Goal: Transaction & Acquisition: Purchase product/service

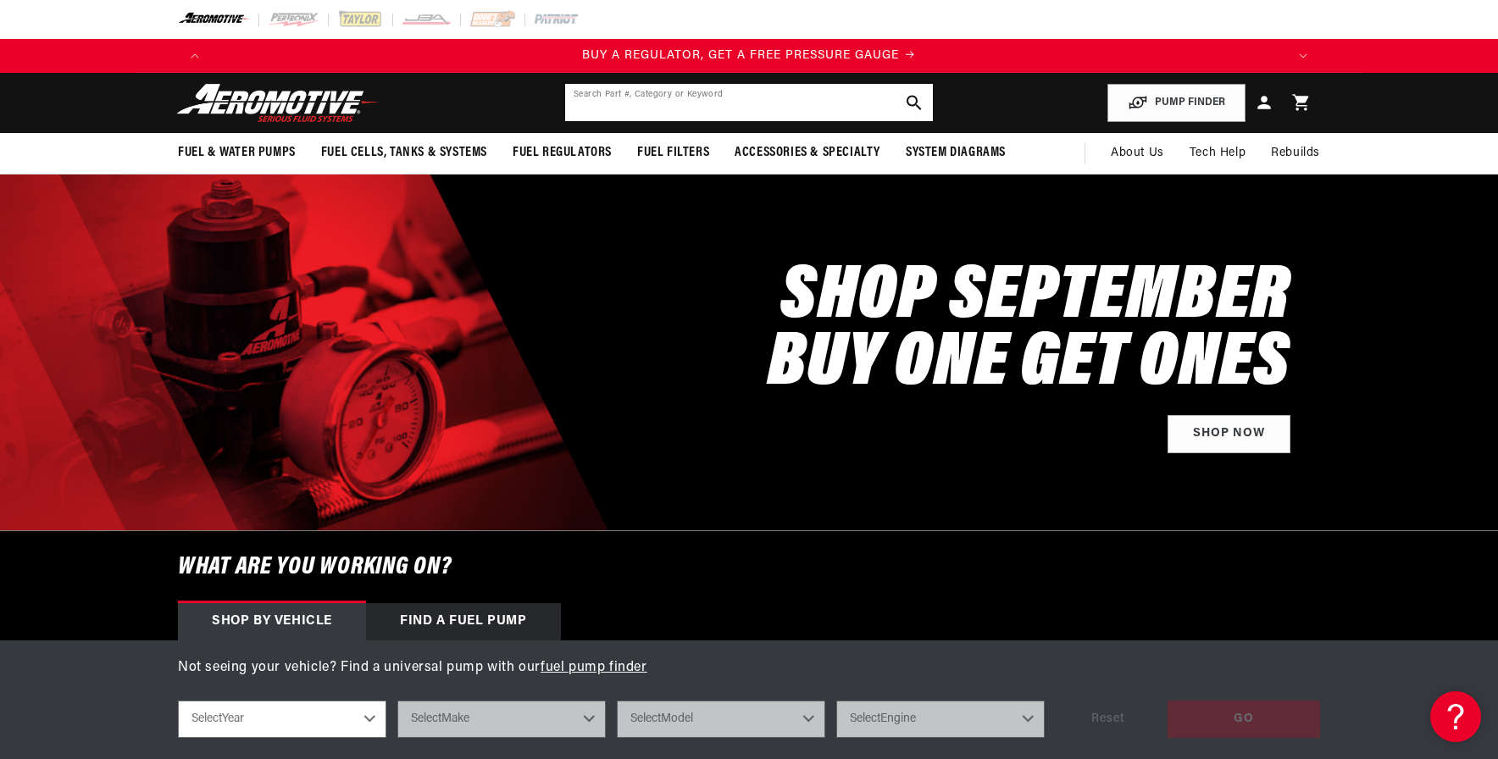
click at [640, 93] on input "text" at bounding box center [749, 102] width 368 height 37
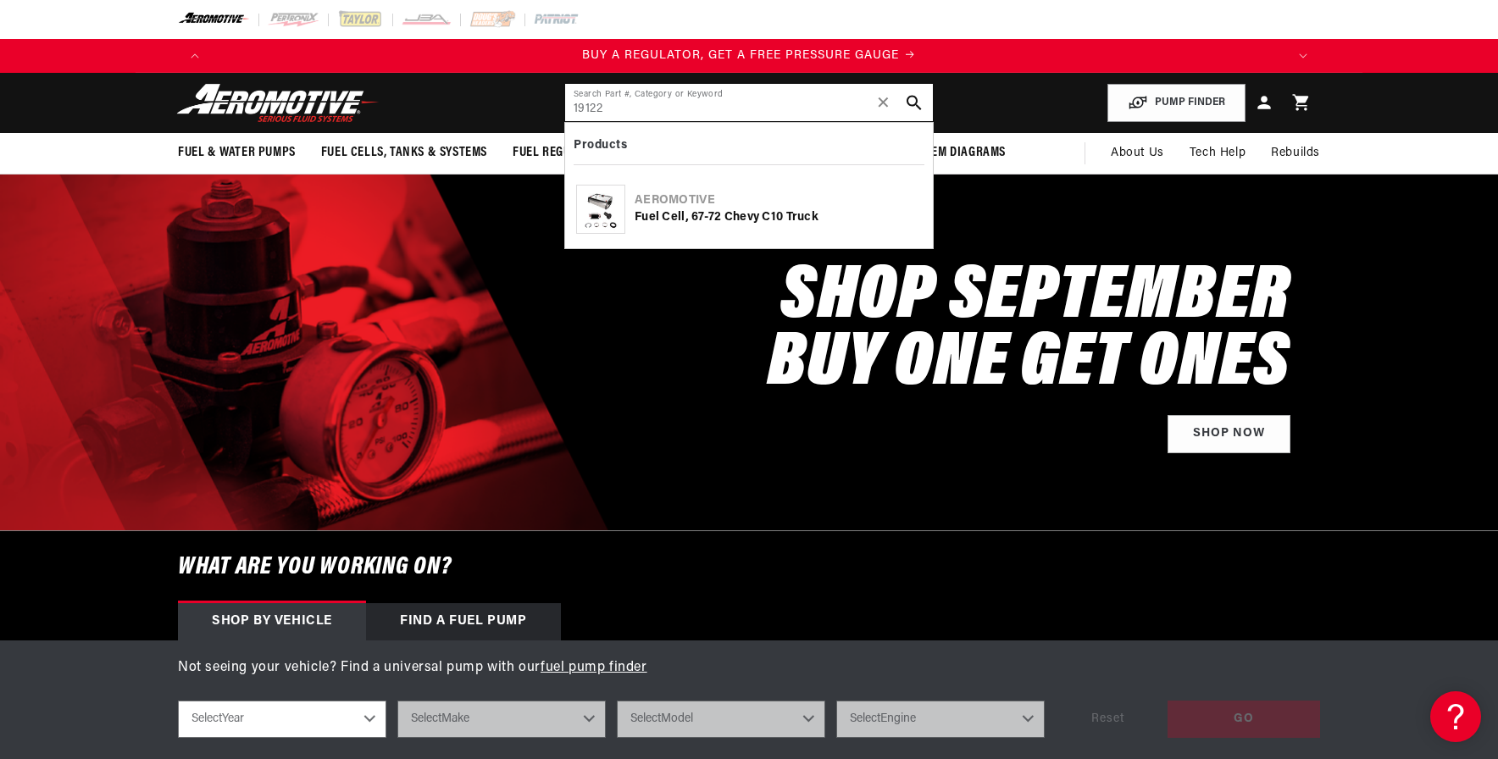
type input "19122"
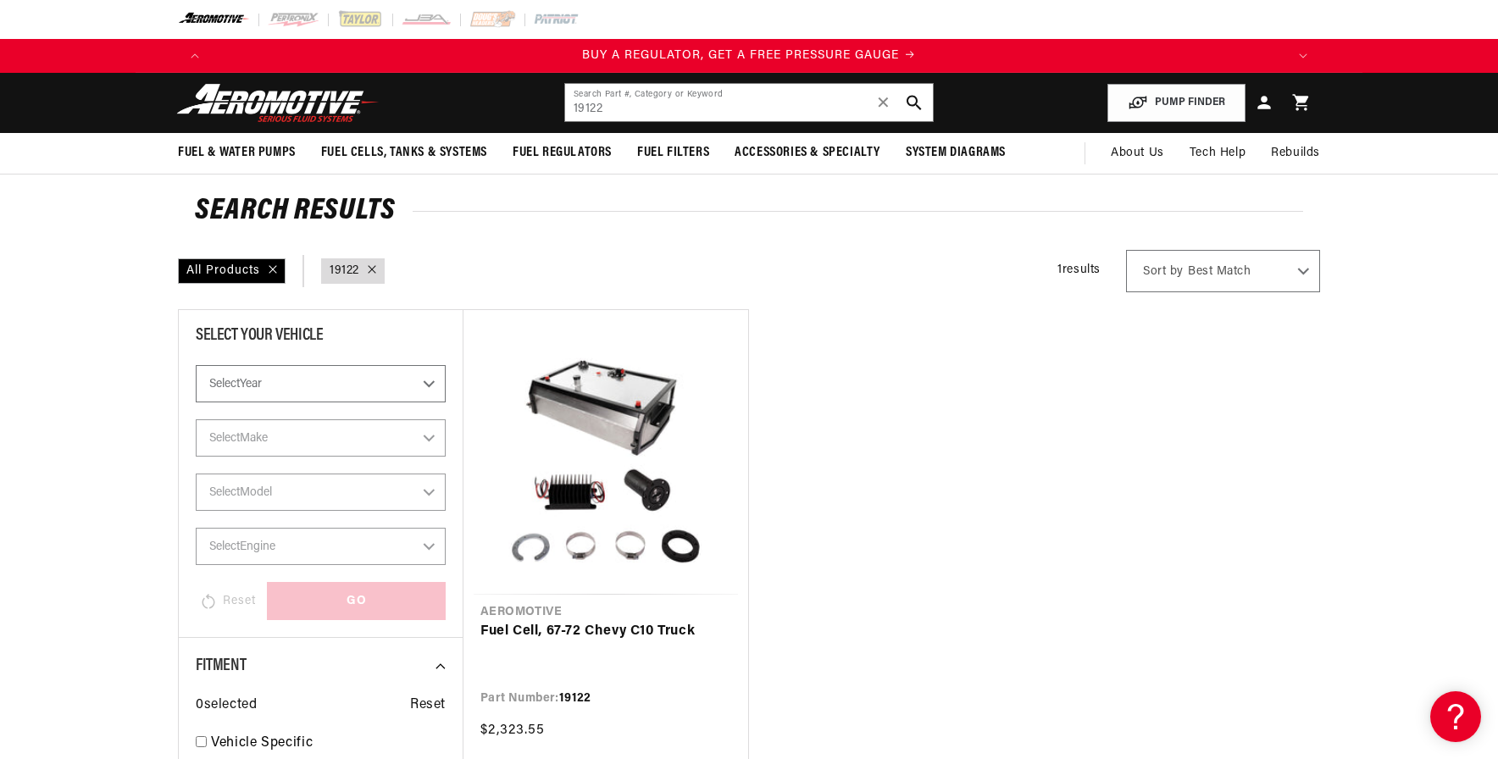
click at [764, 499] on ul "Aeromotive Fuel Cell, 67-72 Chevy C10 Truck Part Number: 19122 $2,323.55" at bounding box center [891, 537] width 857 height 457
click at [584, 621] on link "Fuel Cell, 67-72 Chevy C10 Truck" at bounding box center [605, 632] width 251 height 22
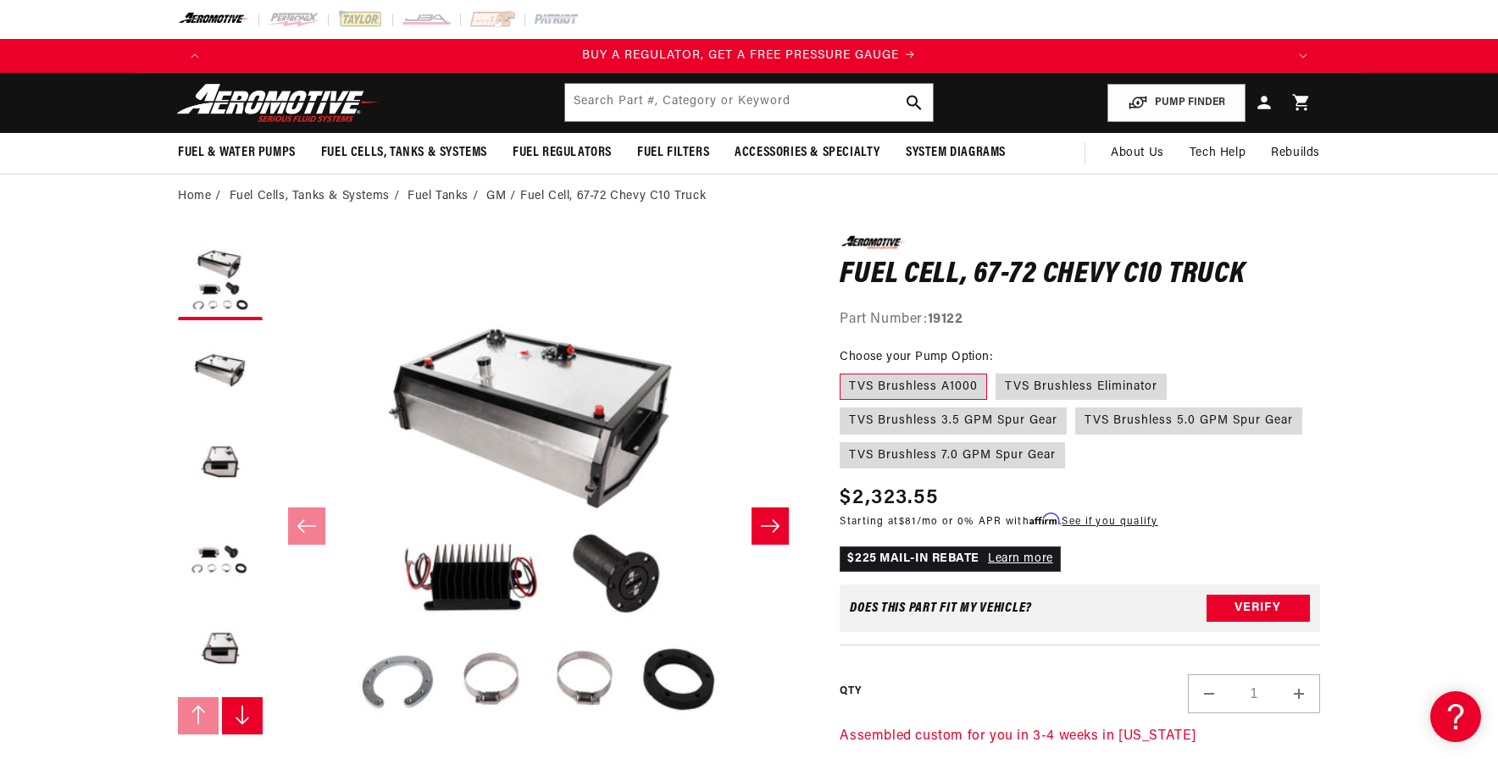
click at [254, 697] on slider-component "Gallery Viewer" at bounding box center [220, 526] width 85 height 580
click at [242, 709] on icon "Slide right" at bounding box center [242, 715] width 17 height 20
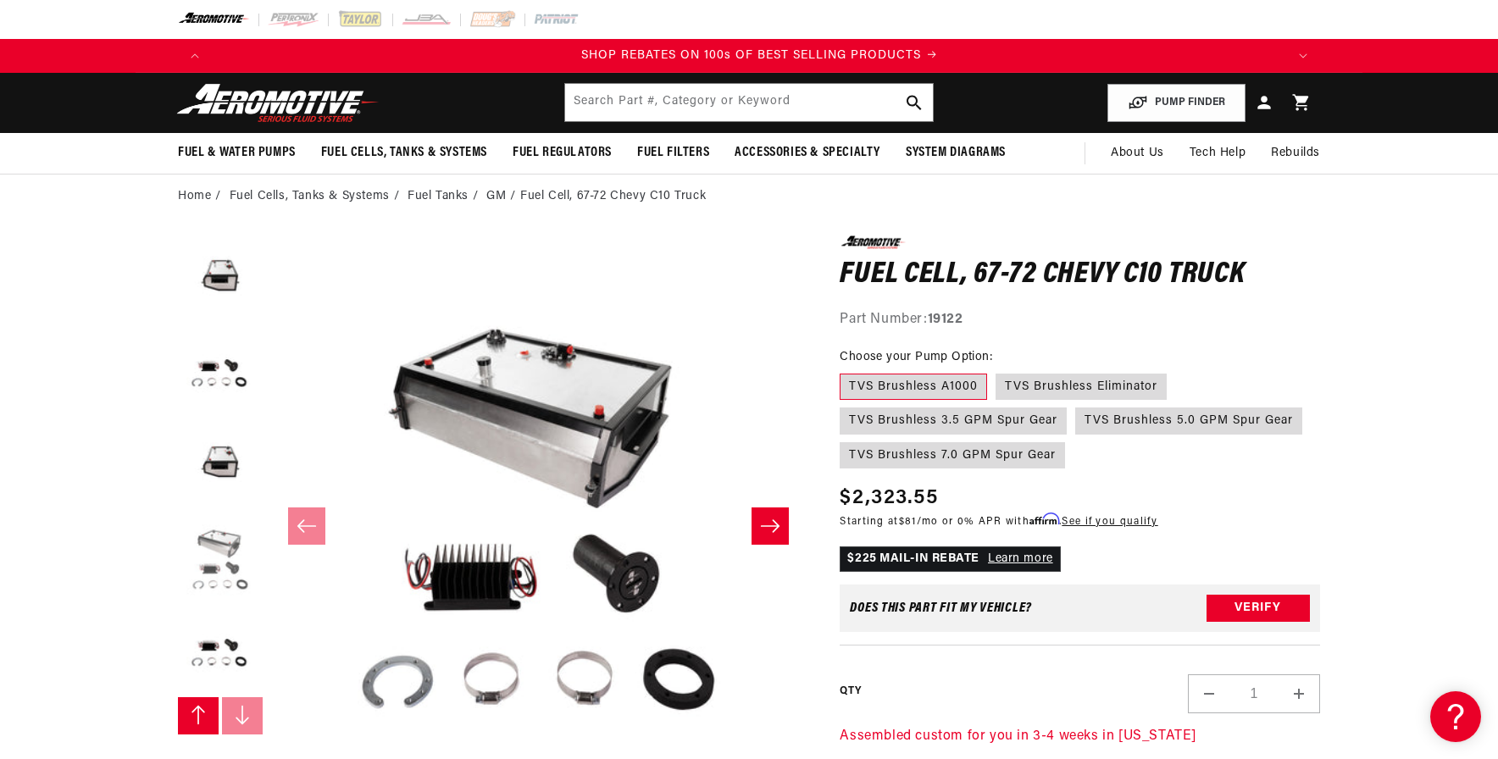
click at [236, 530] on button "Load image 6 in gallery view" at bounding box center [220, 557] width 85 height 85
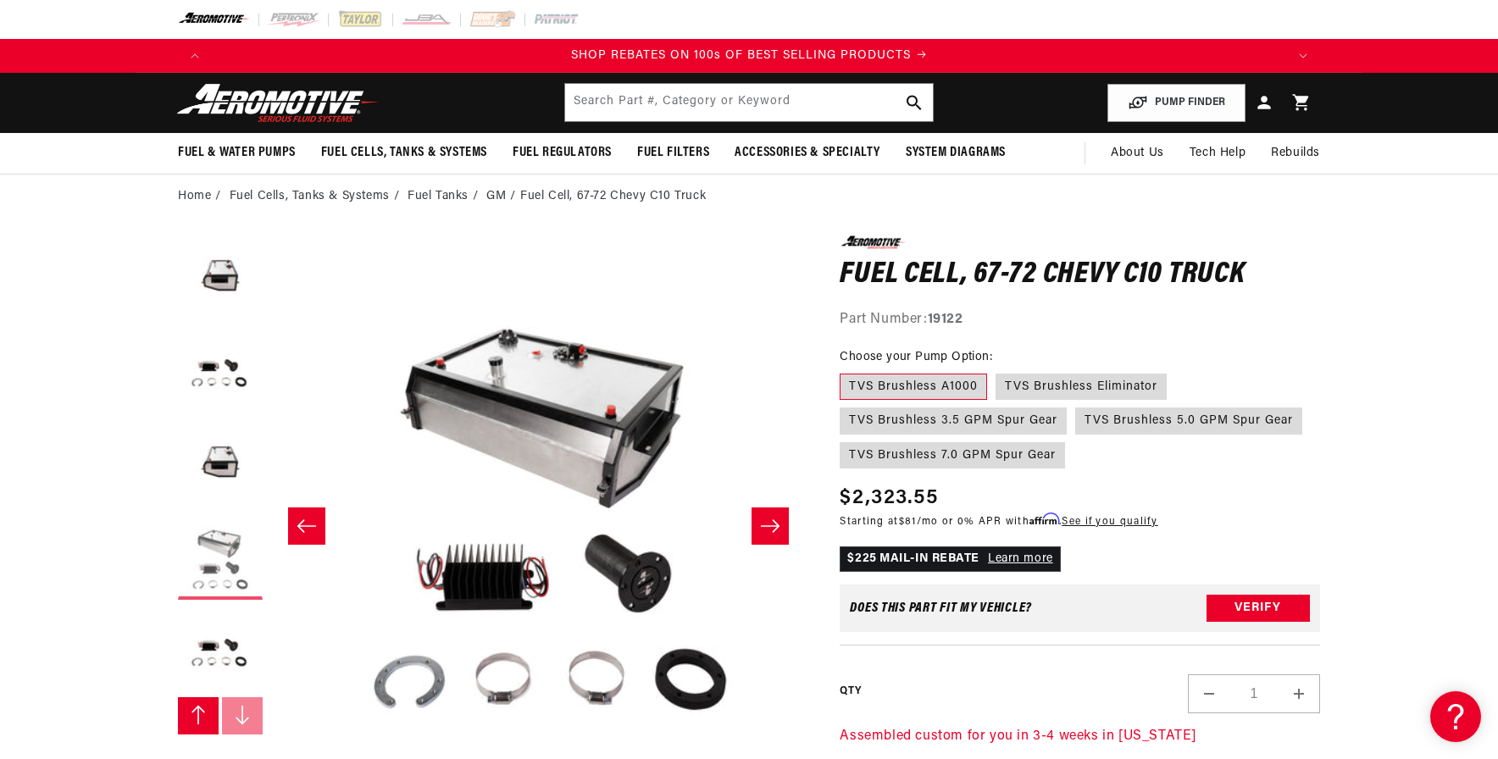
scroll to position [0, 2675]
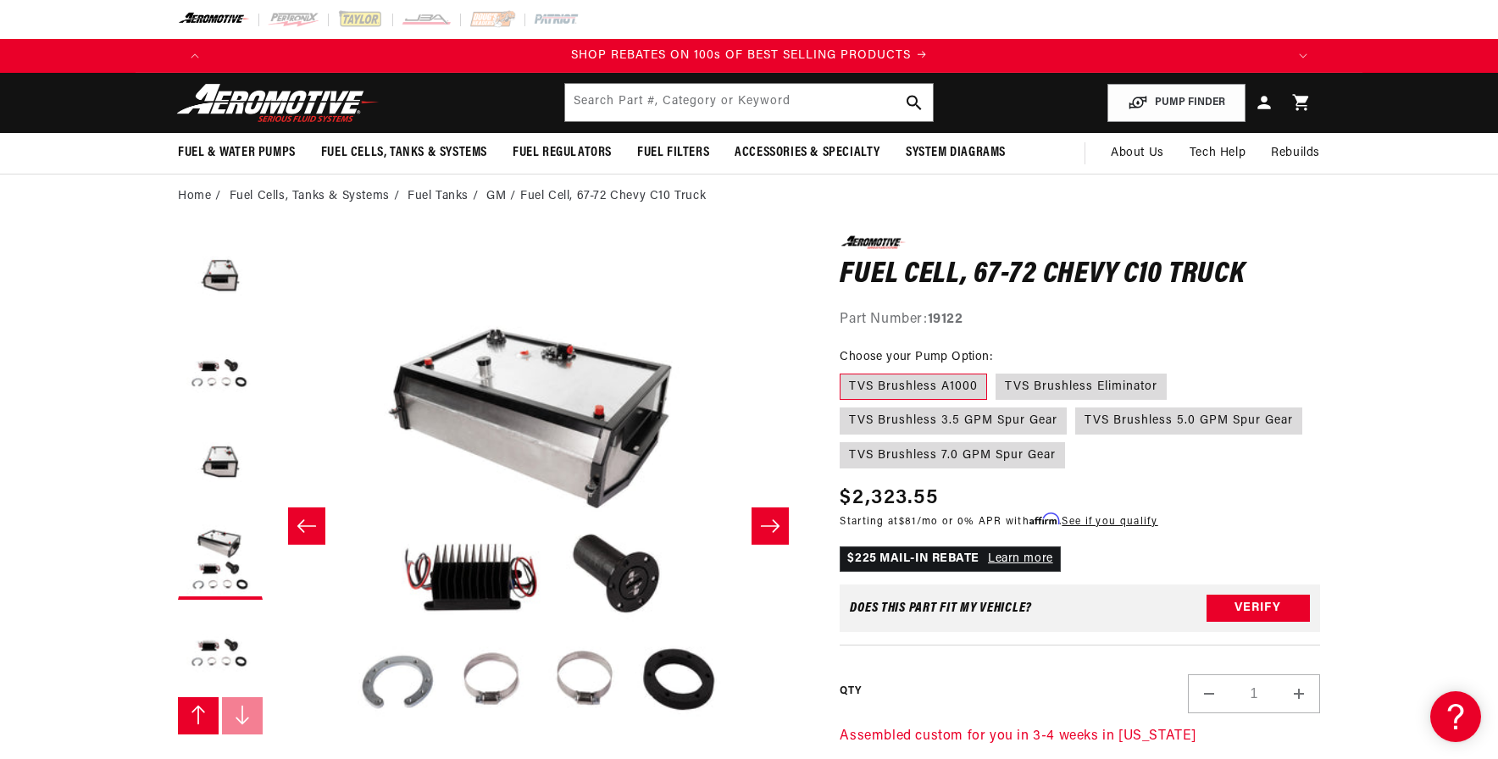
click at [195, 700] on button "Slide left" at bounding box center [198, 715] width 41 height 37
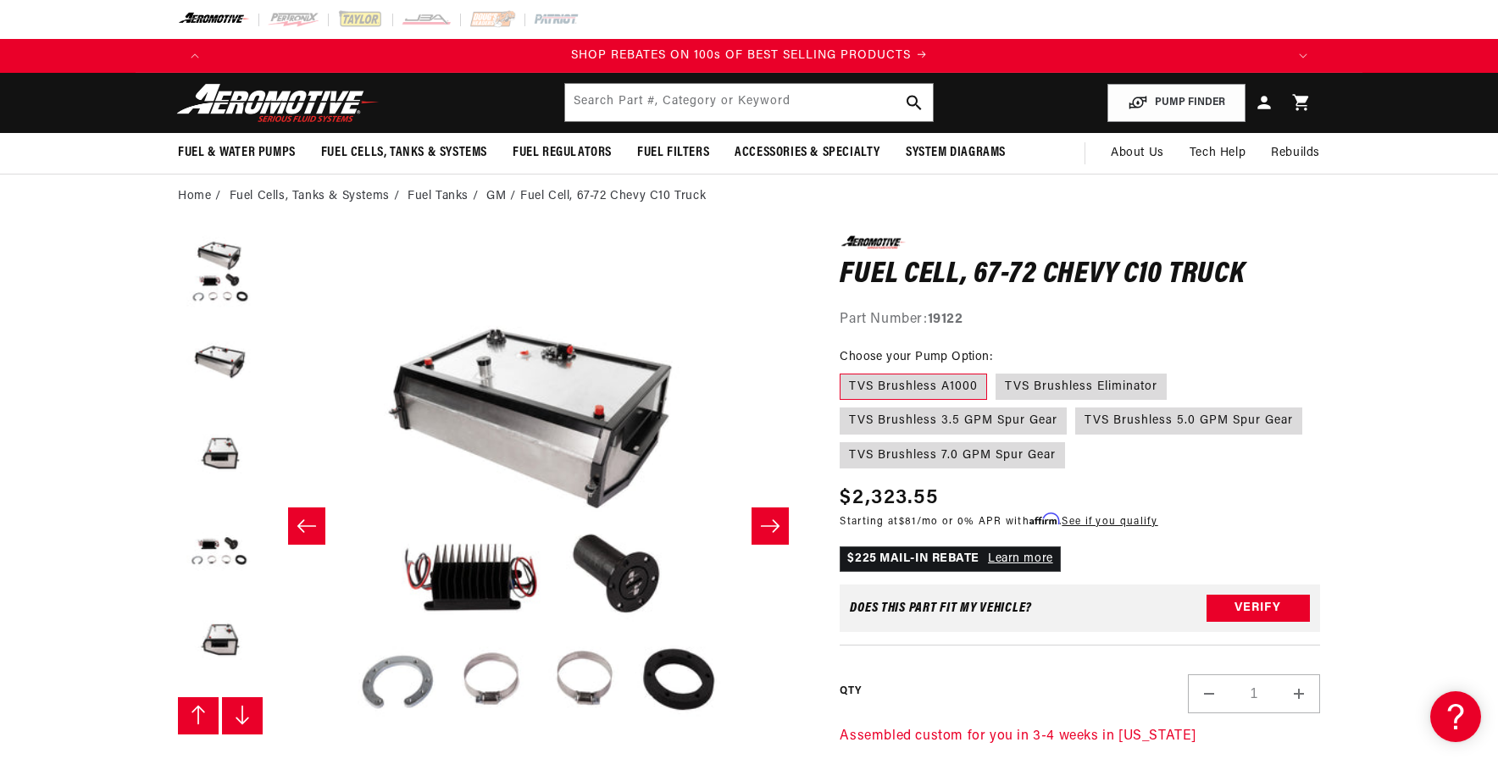
scroll to position [0, 0]
click at [234, 358] on button "Load image 2 in gallery view" at bounding box center [220, 371] width 85 height 85
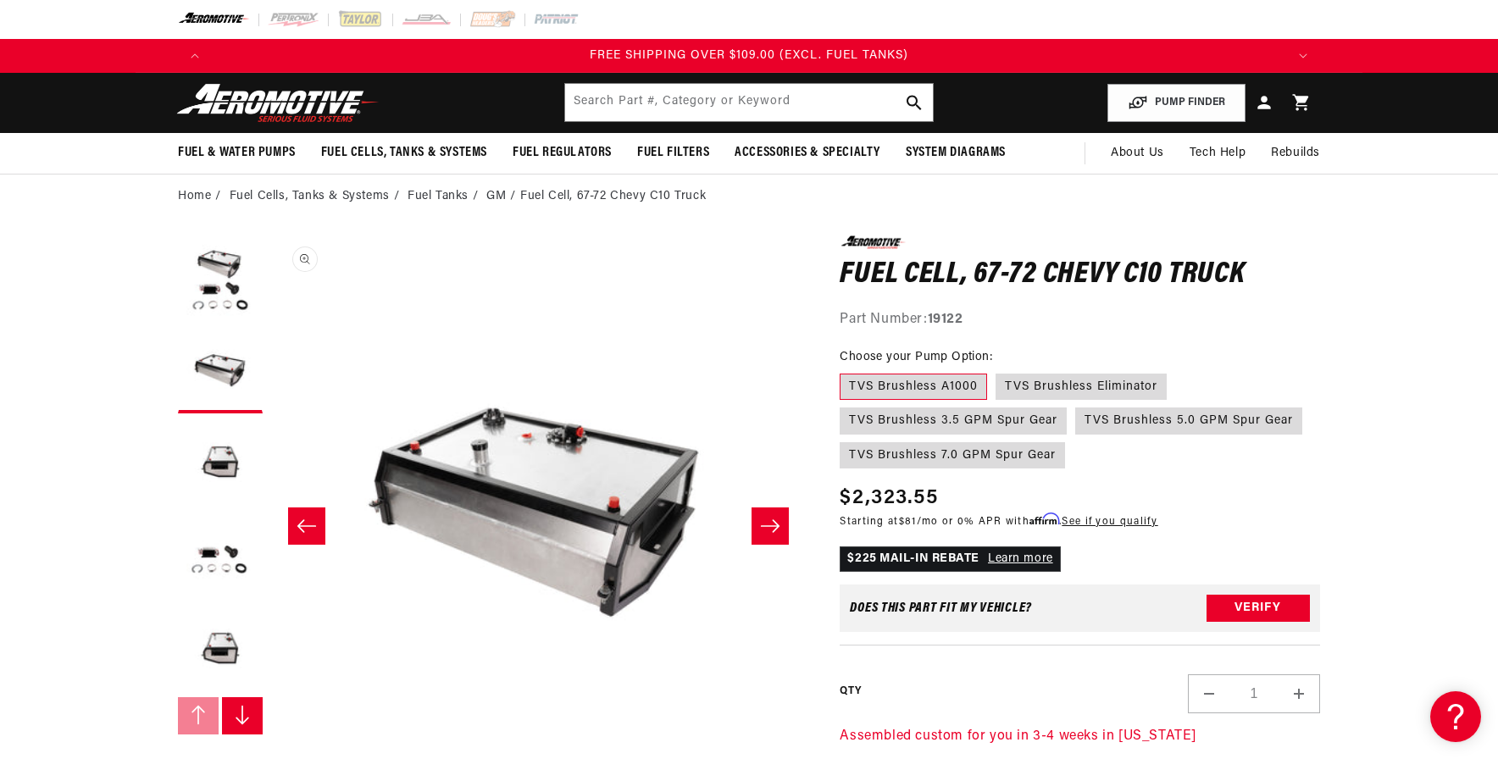
scroll to position [0, 535]
click at [271, 758] on button "Open media 2 in modal" at bounding box center [271, 771] width 0 height 0
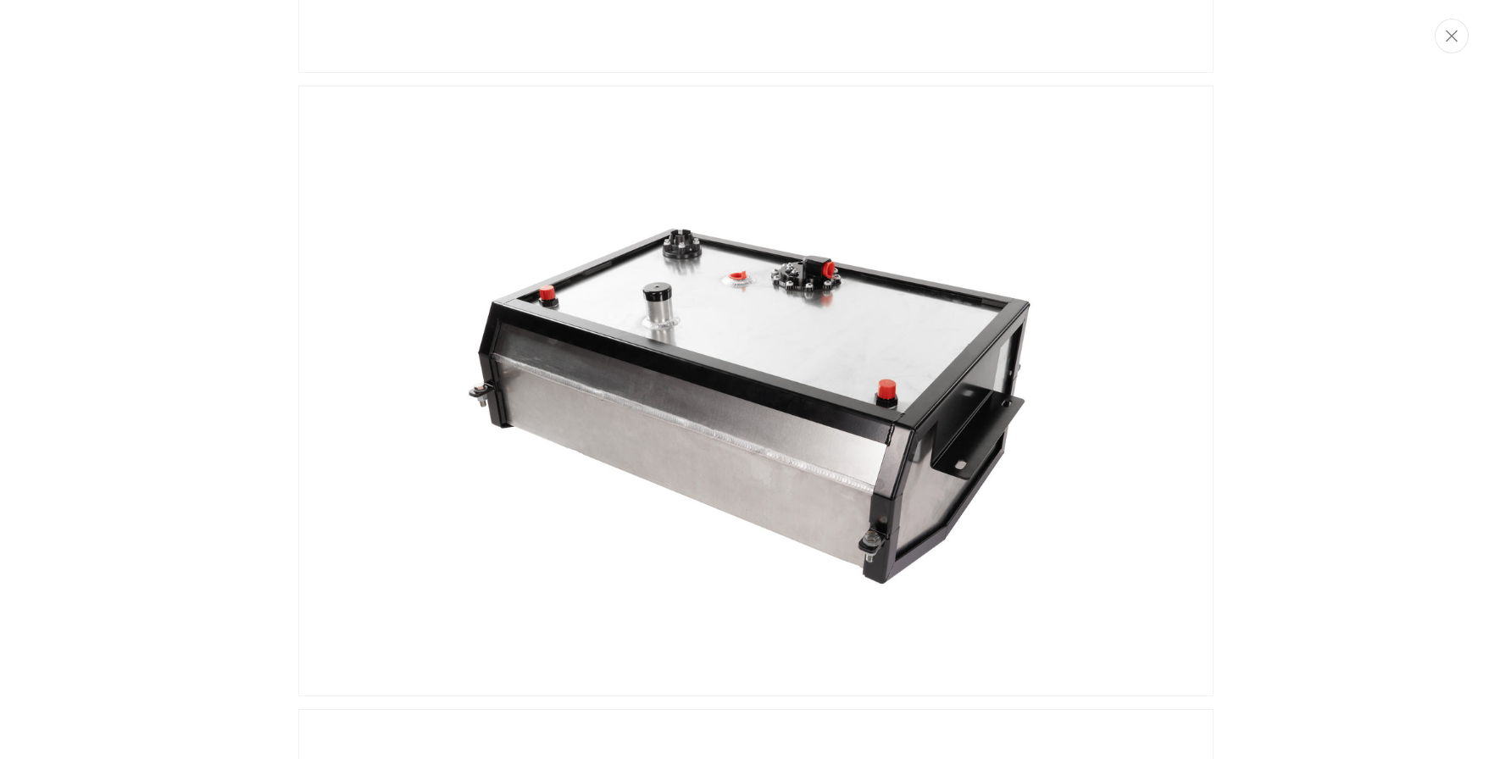
scroll to position [859, 0]
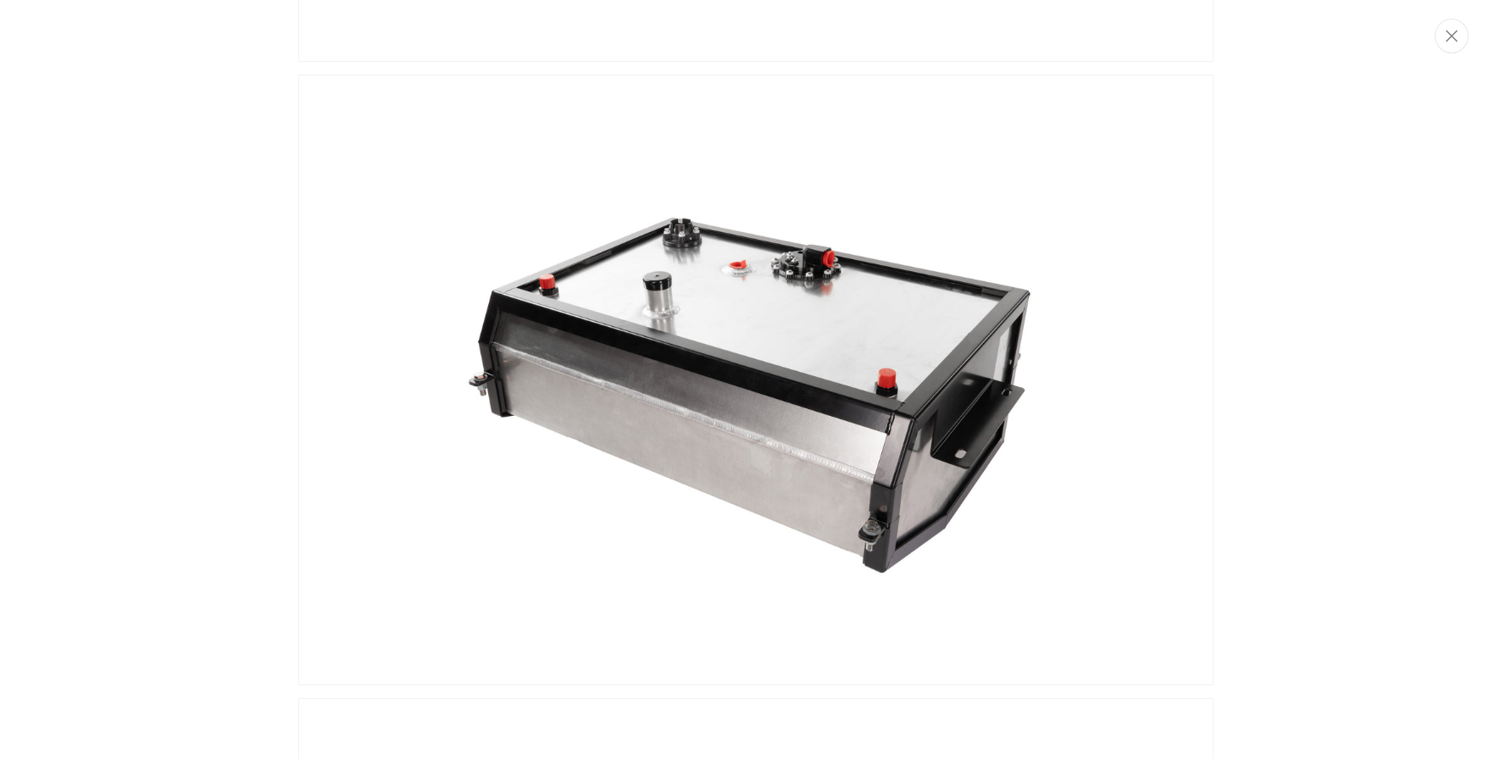
click at [751, 363] on img "Media gallery" at bounding box center [755, 380] width 915 height 611
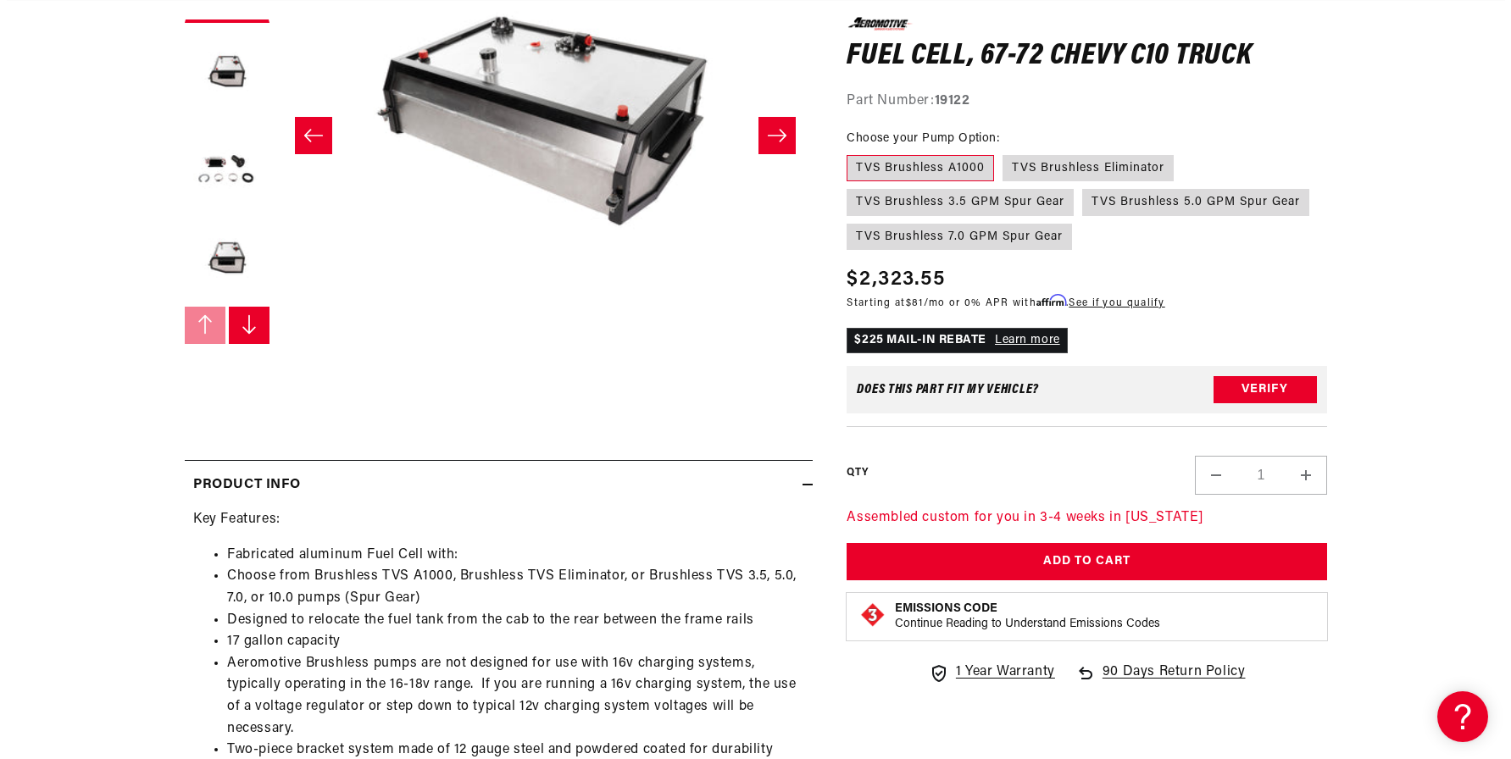
scroll to position [0, 0]
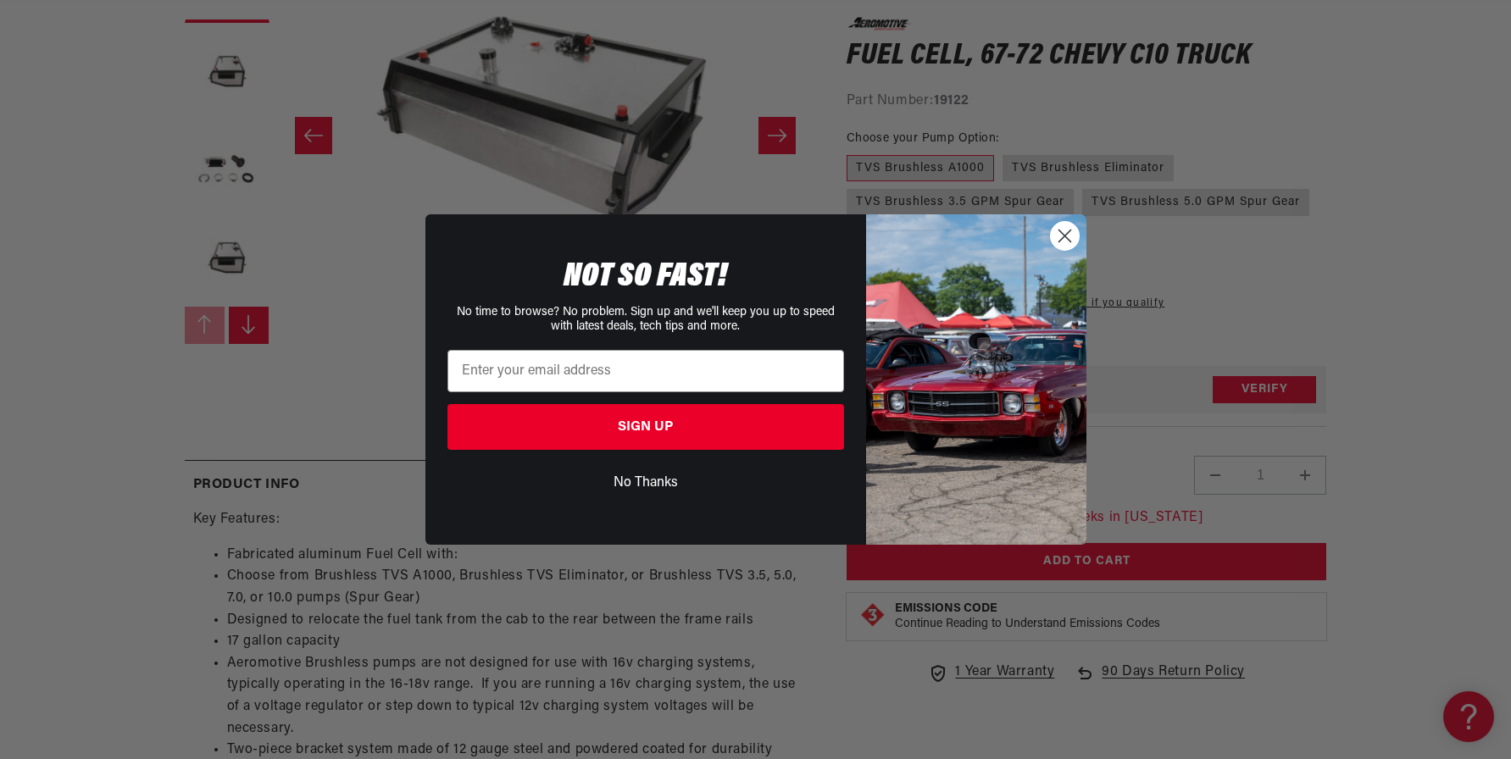
click at [1062, 225] on circle "Close dialog" at bounding box center [1064, 236] width 28 height 28
